Goal: Transaction & Acquisition: Purchase product/service

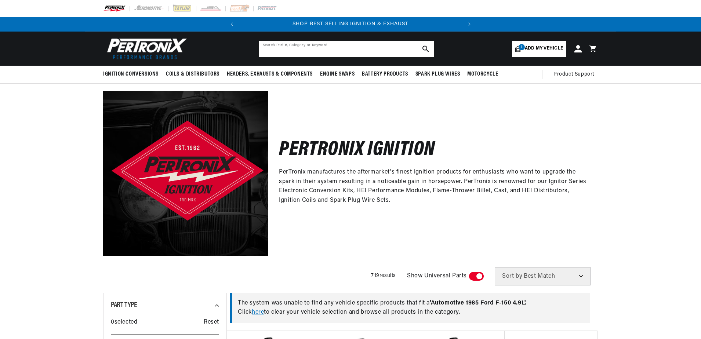
click at [357, 48] on input "text" at bounding box center [346, 49] width 175 height 16
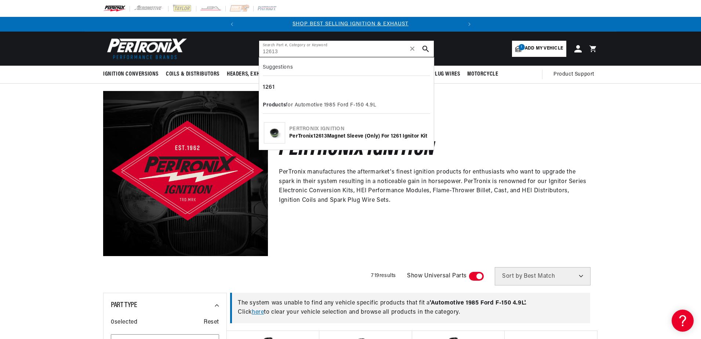
type input "12613"
click at [310, 133] on div "PerTronix 12613 Magnet Sleeve (only) for 1261 Ignitor Kit" at bounding box center [359, 136] width 140 height 7
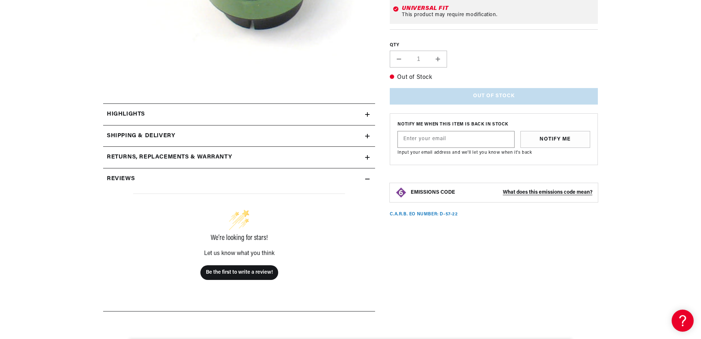
click at [367, 136] on icon at bounding box center [367, 136] width 4 height 0
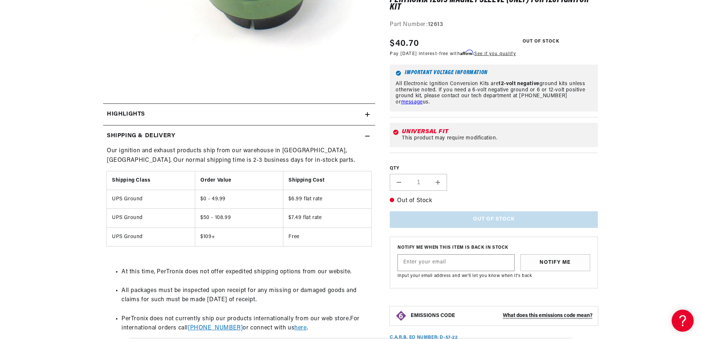
click at [367, 136] on icon at bounding box center [367, 136] width 4 height 0
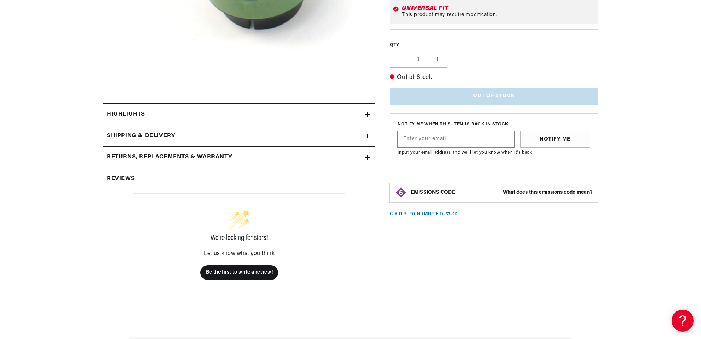
click at [368, 112] on icon at bounding box center [367, 114] width 4 height 4
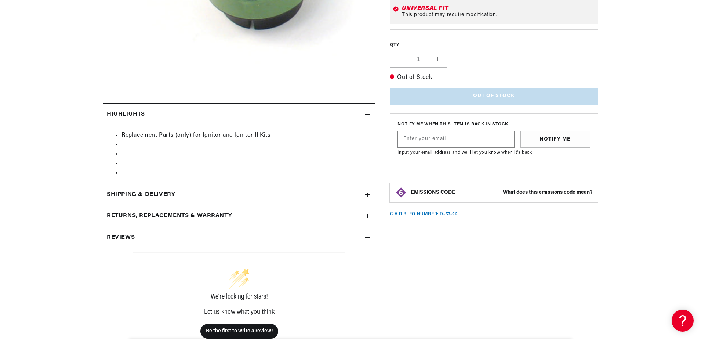
click at [368, 113] on icon at bounding box center [367, 114] width 4 height 4
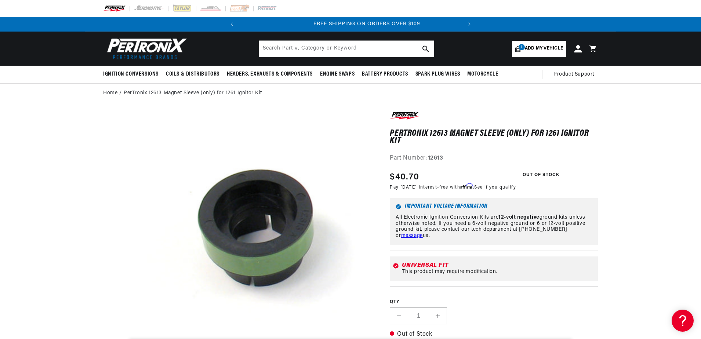
scroll to position [0, 223]
